Goal: Navigation & Orientation: Find specific page/section

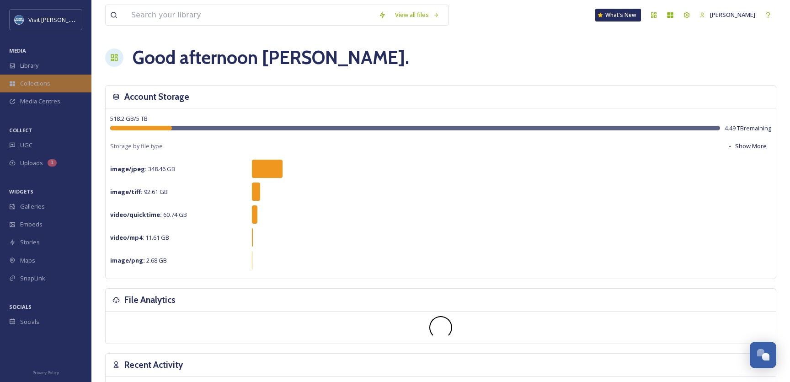
click at [46, 84] on span "Collections" at bounding box center [35, 83] width 30 height 9
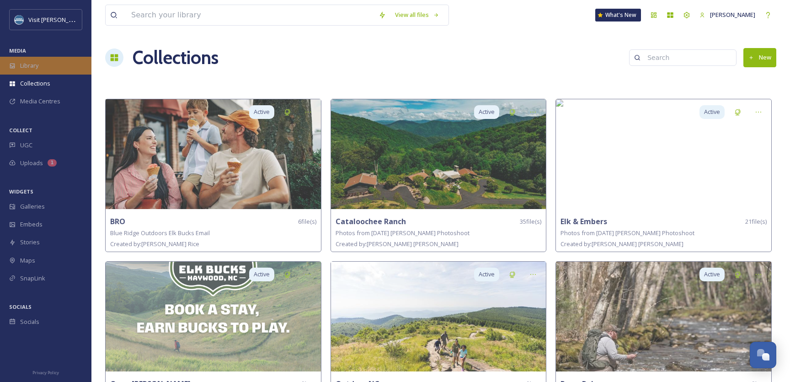
click at [28, 64] on span "Library" at bounding box center [29, 65] width 18 height 9
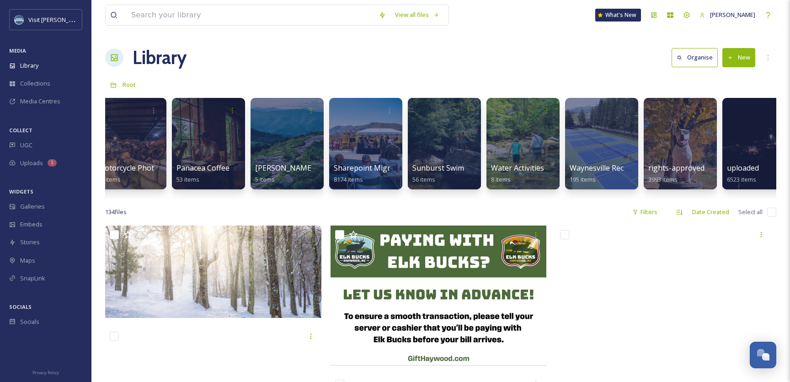
scroll to position [0, 1294]
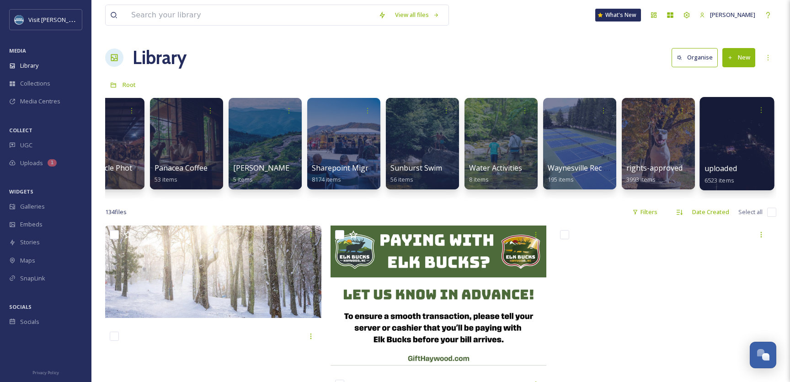
click at [714, 149] on div at bounding box center [736, 143] width 74 height 93
